Goal: Task Accomplishment & Management: Use online tool/utility

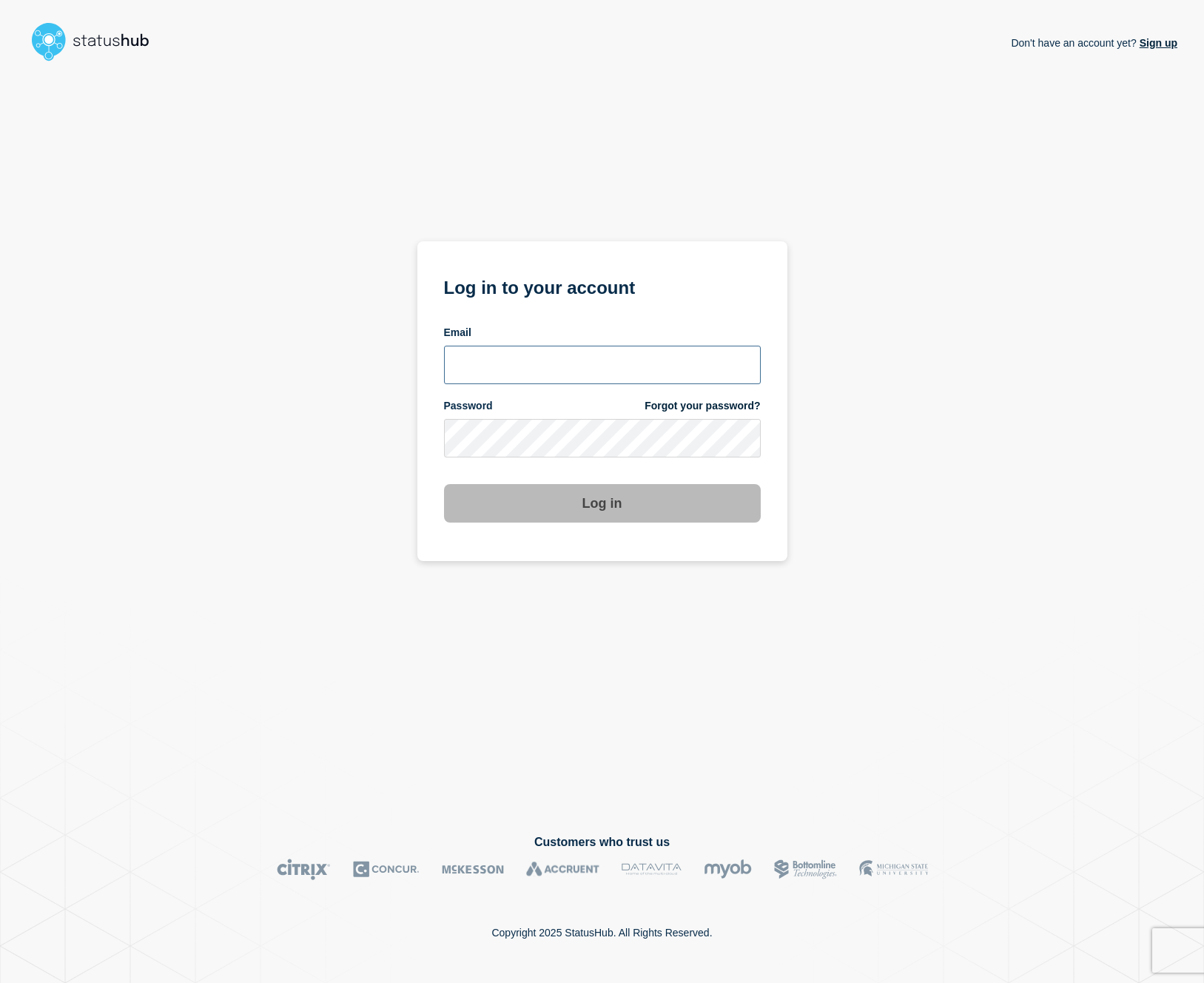
type input "cormac.mccarthy@gmail.com"
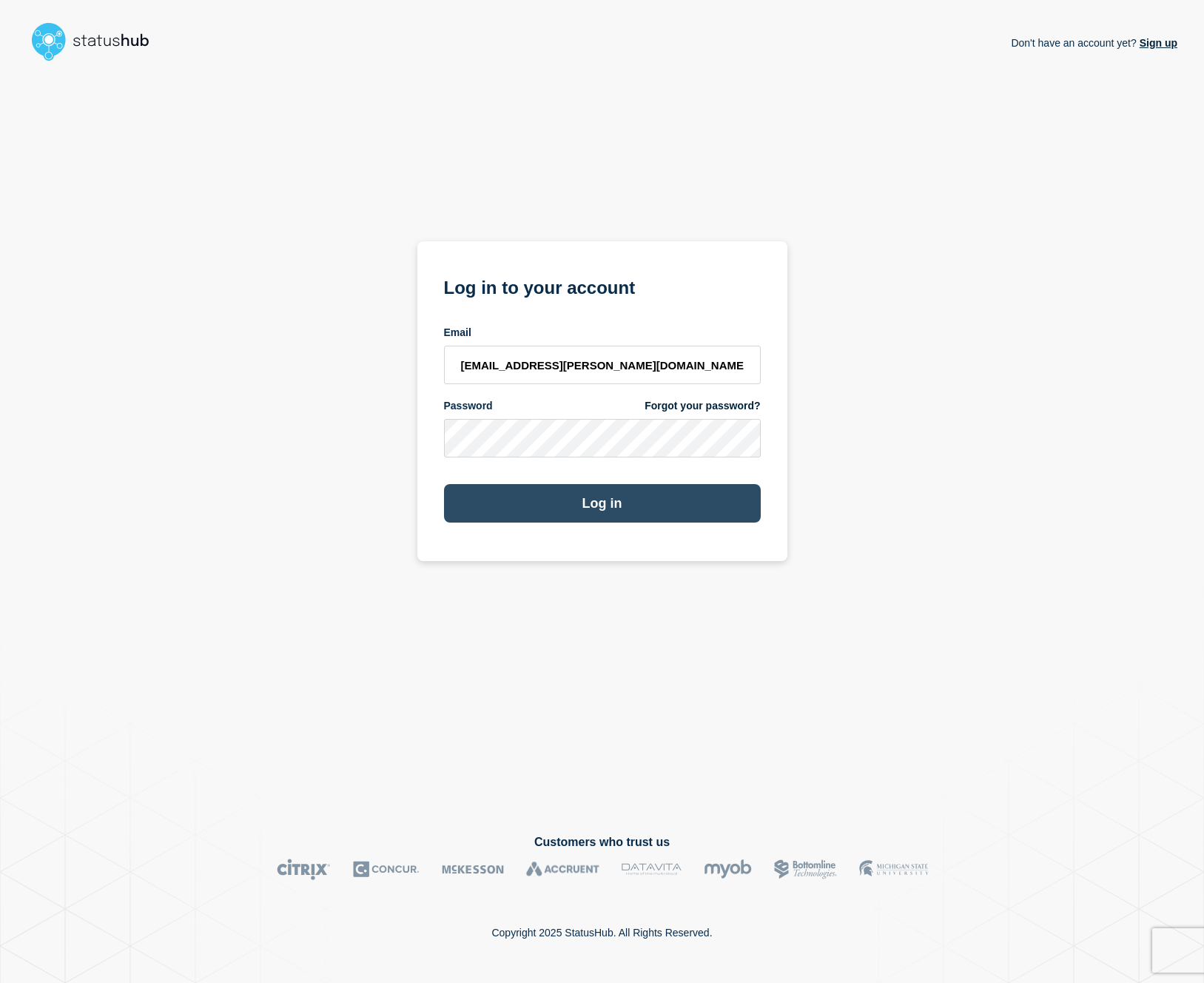
click at [629, 506] on button "Log in" at bounding box center [602, 503] width 317 height 38
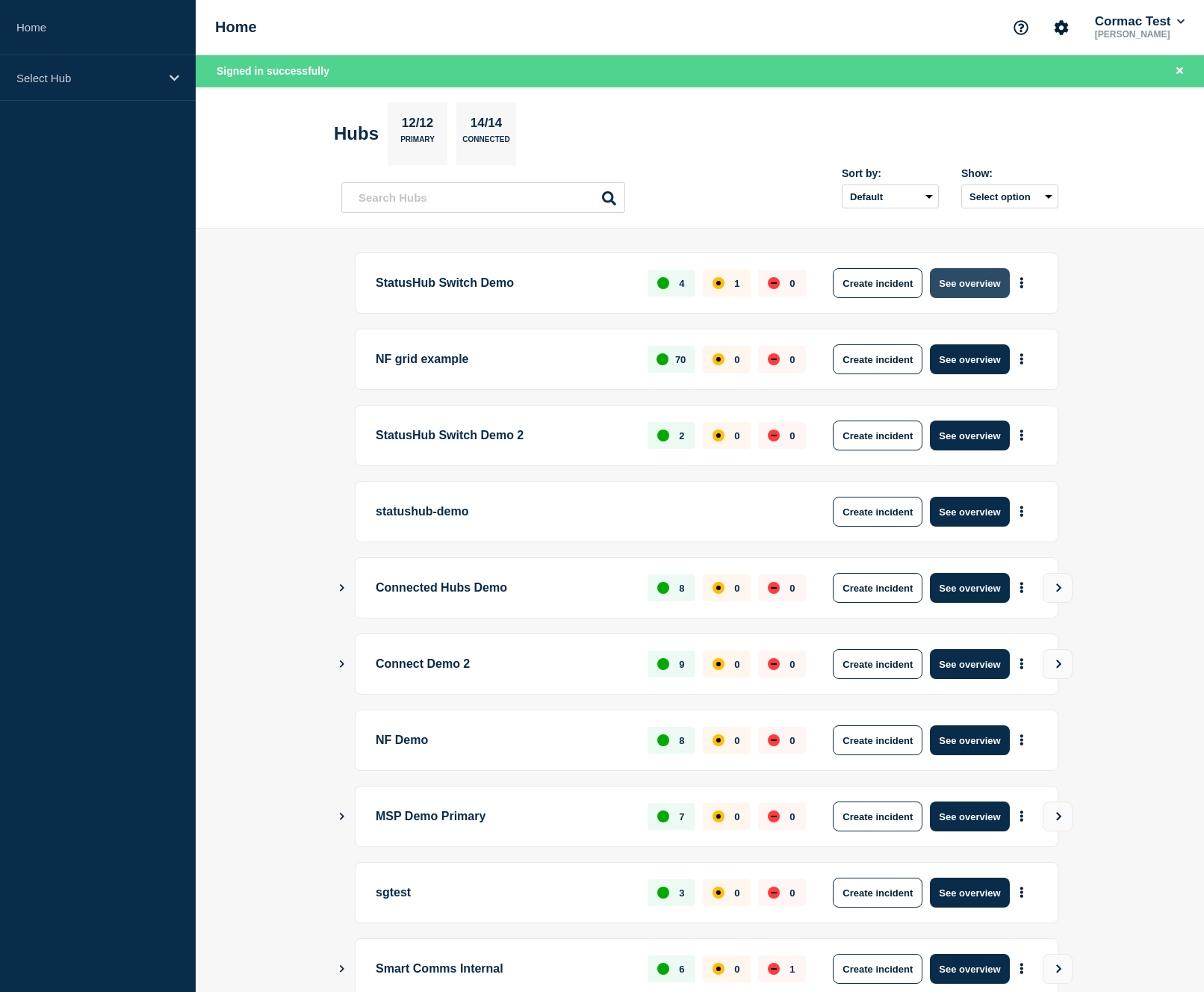
click at [971, 281] on button "See overview" at bounding box center [970, 283] width 79 height 30
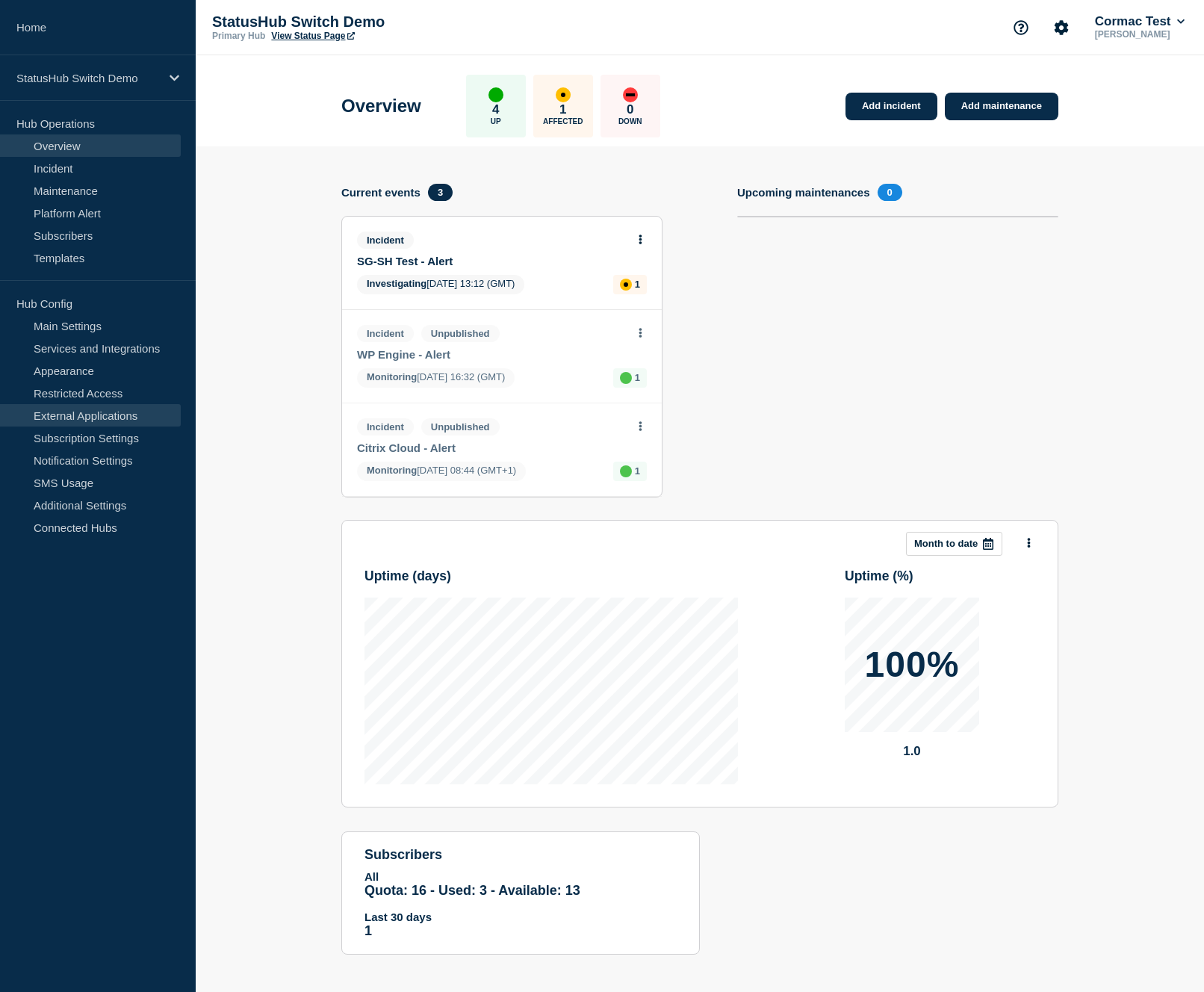
click at [133, 419] on link "External Applications" at bounding box center [90, 415] width 181 height 22
